Goal: Information Seeking & Learning: Learn about a topic

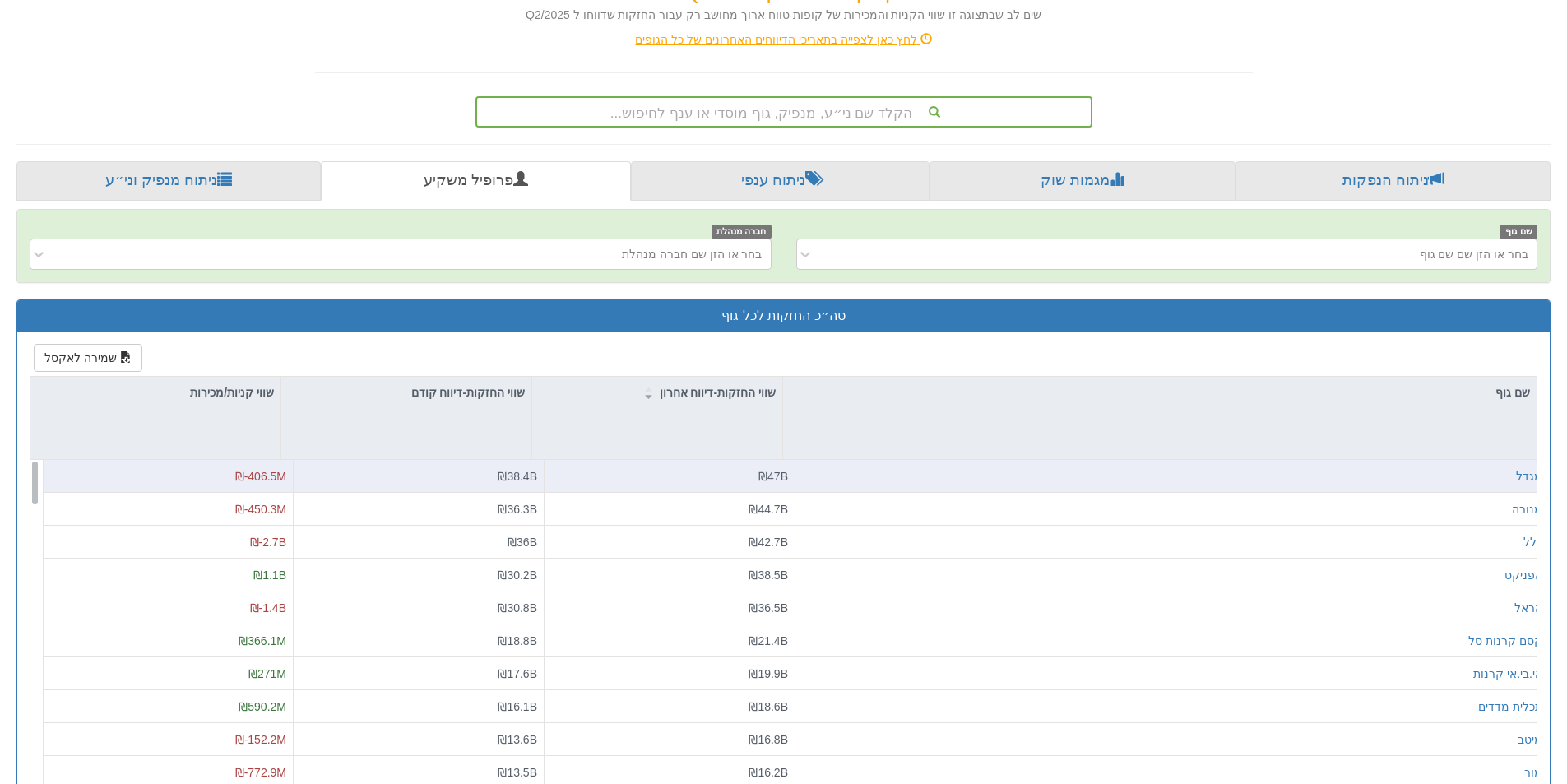
scroll to position [328, 0]
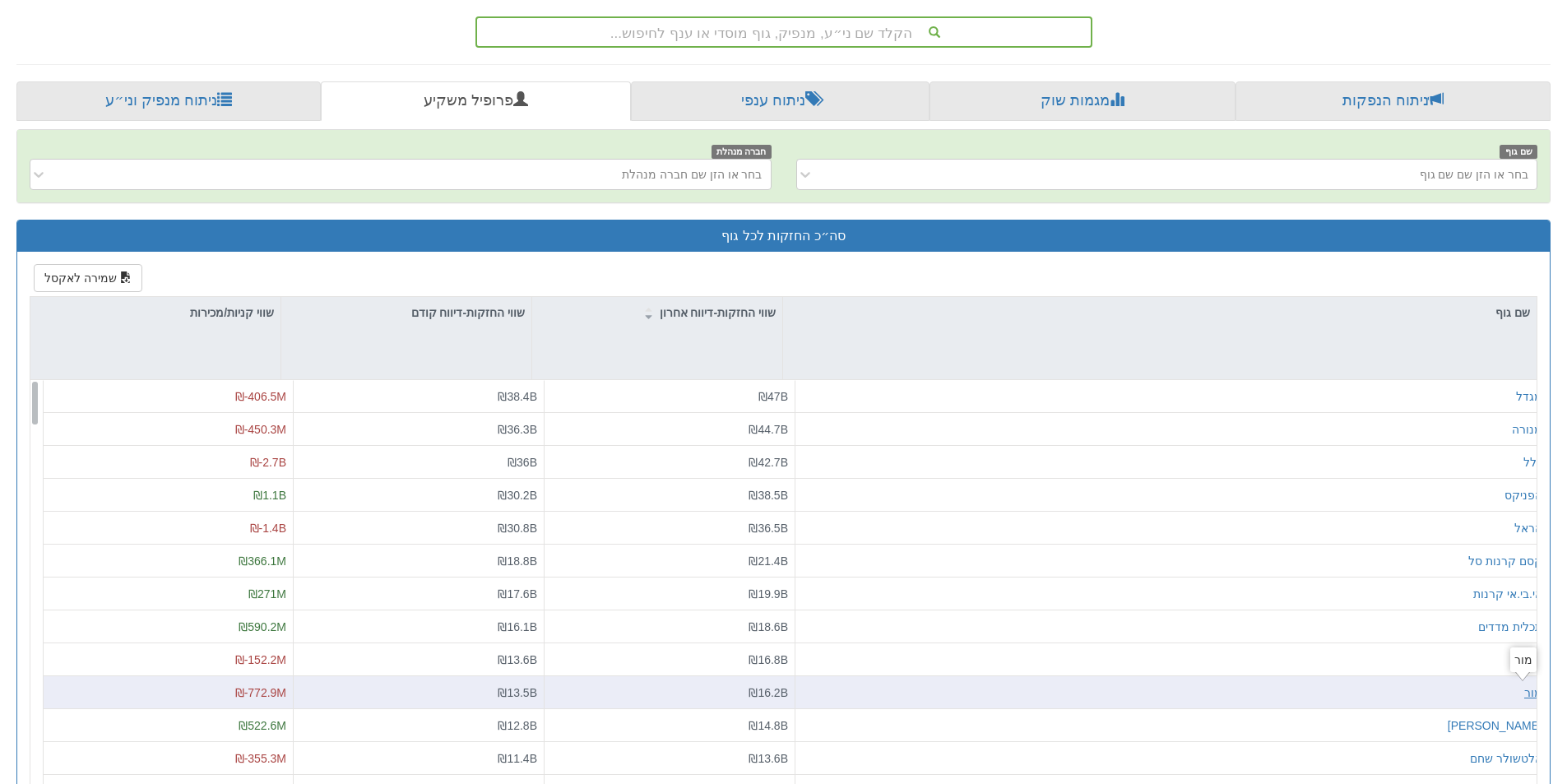
click at [1525, 699] on div "מור" at bounding box center [1533, 692] width 18 height 16
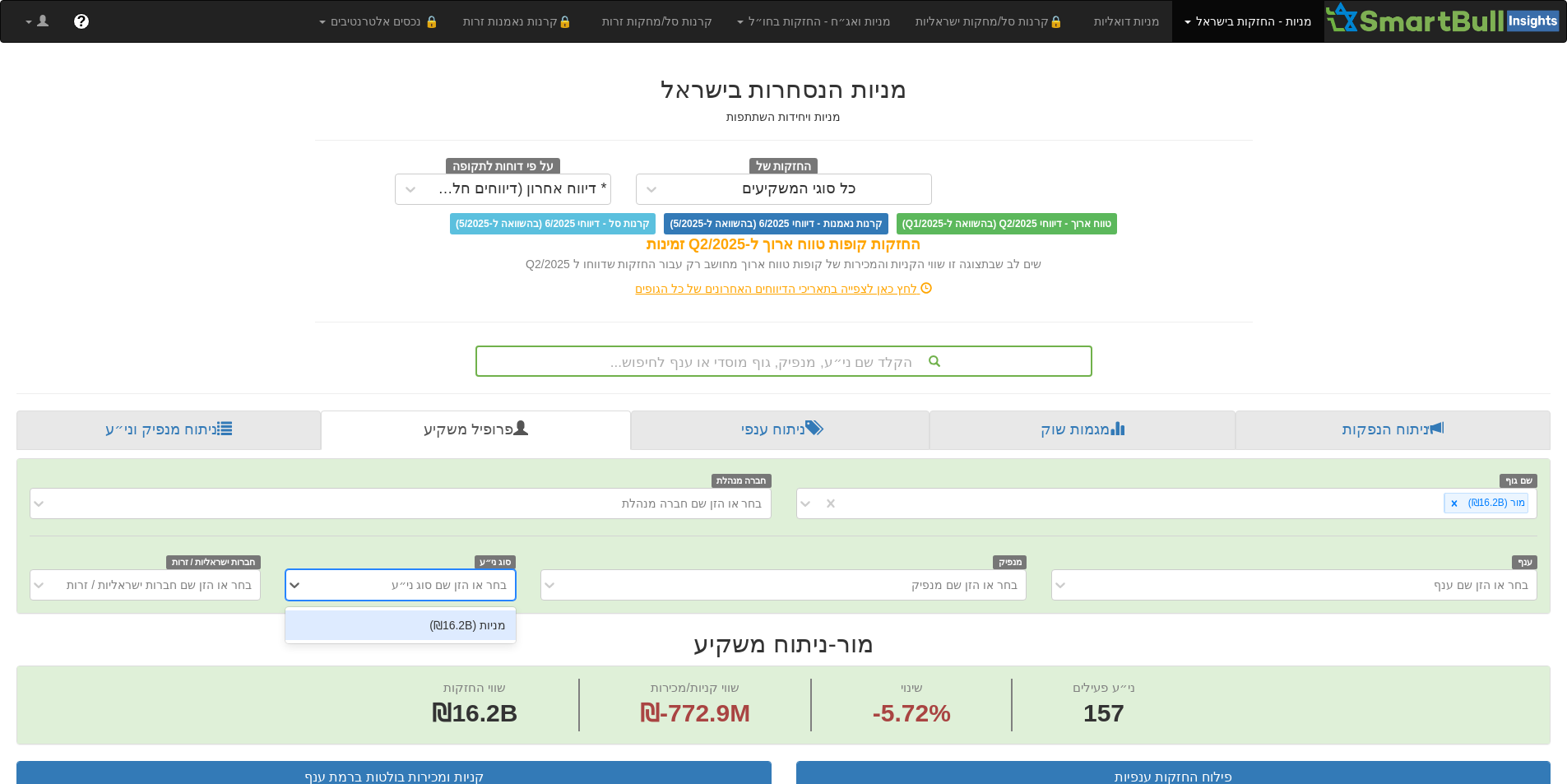
click at [470, 592] on div "בחר או הזן שם סוג ני״ע" at bounding box center [413, 584] width 203 height 26
click at [477, 621] on div "מניות (₪16.2B)" at bounding box center [400, 624] width 230 height 30
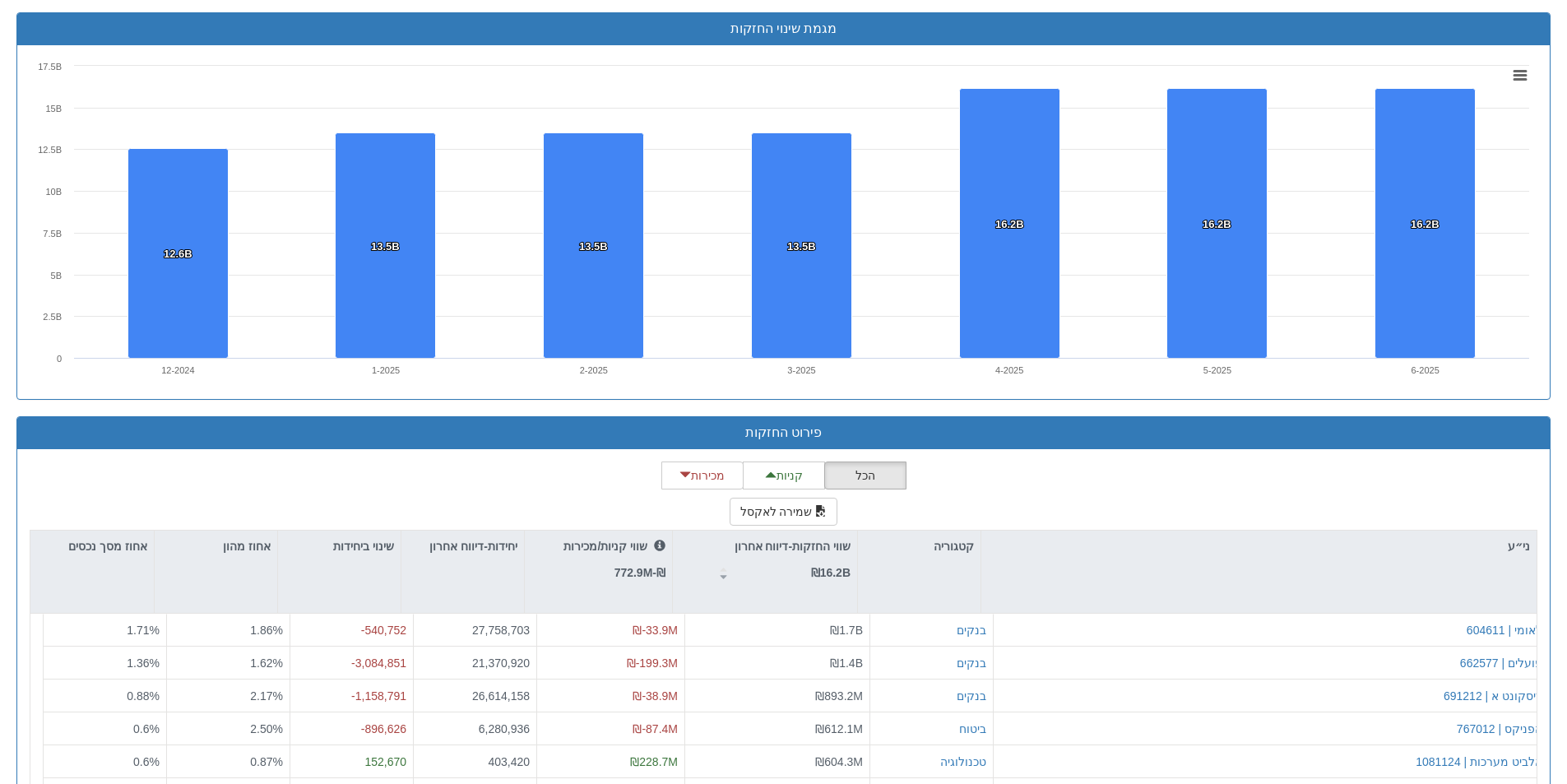
scroll to position [1398, 0]
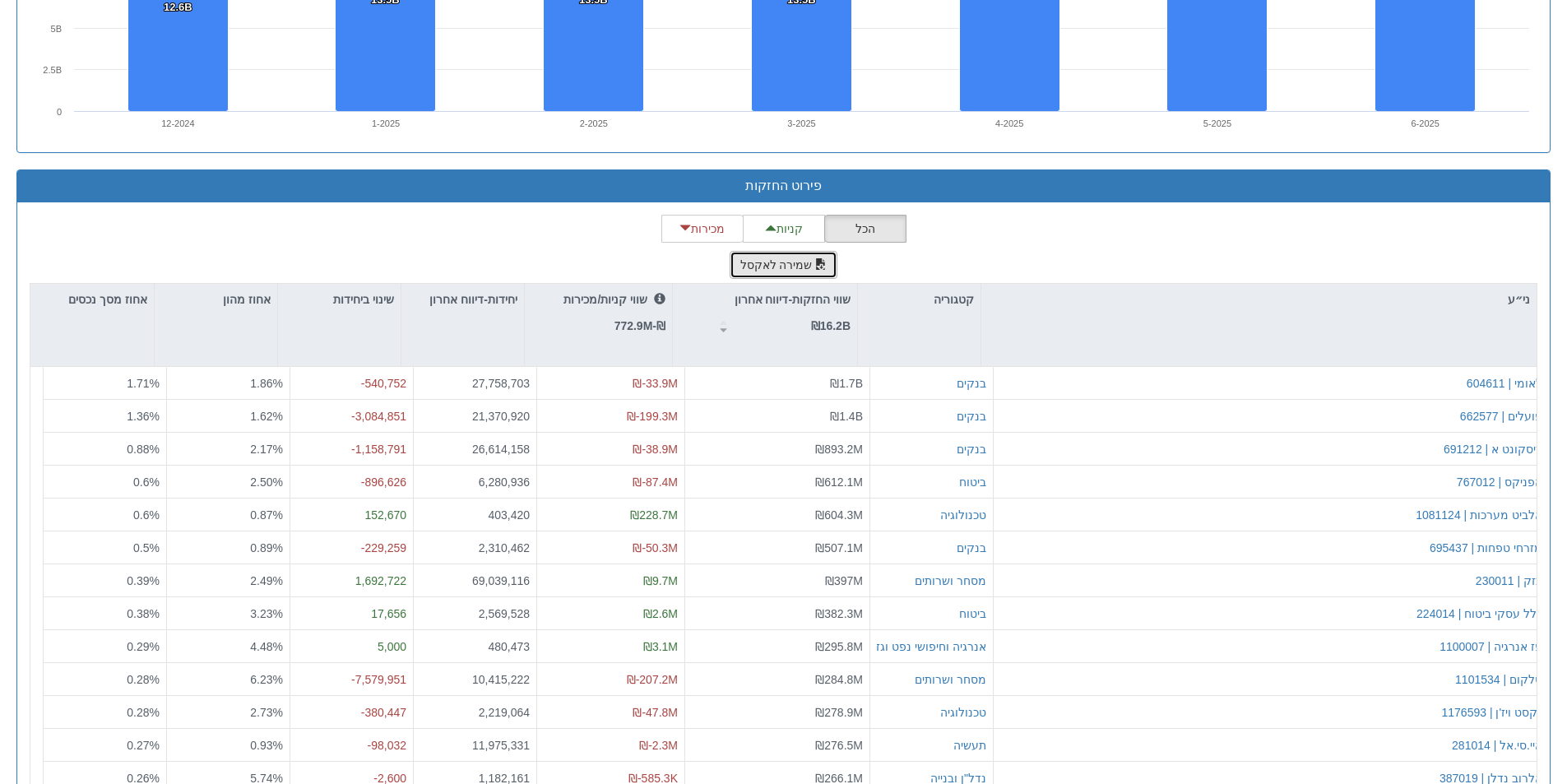
click at [751, 261] on button "שמירה לאקסל" at bounding box center [784, 264] width 109 height 28
